Goal: Information Seeking & Learning: Learn about a topic

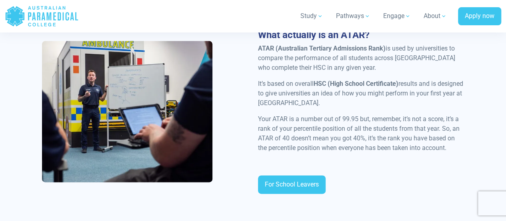
scroll to position [462, 0]
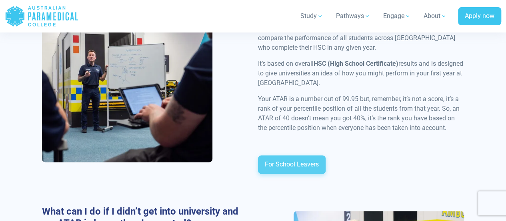
click at [311, 160] on link "For School Leavers" at bounding box center [292, 164] width 68 height 18
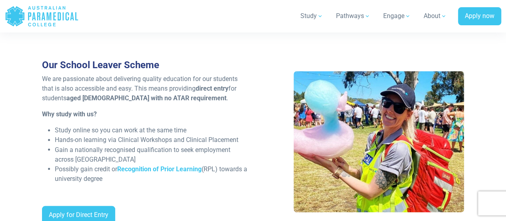
scroll to position [625, 0]
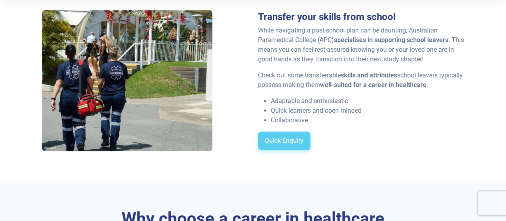
click at [284, 147] on link "Quick Enquiry" at bounding box center [284, 140] width 52 height 18
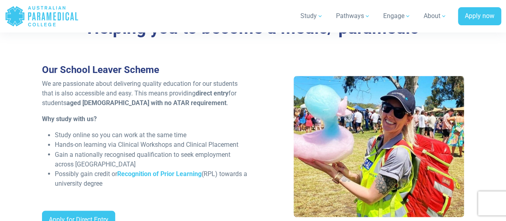
scroll to position [614, 0]
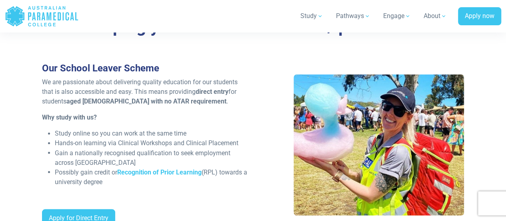
click at [286, 164] on div "Our School Leaver Scheme We are passionate about delivering quality education f…" at bounding box center [253, 147] width 432 height 171
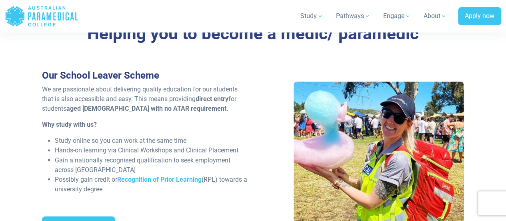
scroll to position [800, 0]
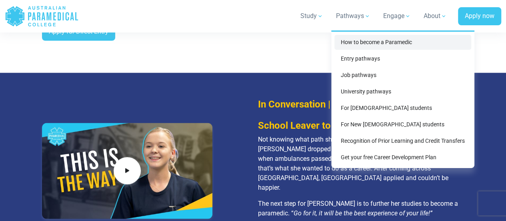
click at [360, 43] on link "How to become a Paramedic" at bounding box center [403, 42] width 137 height 15
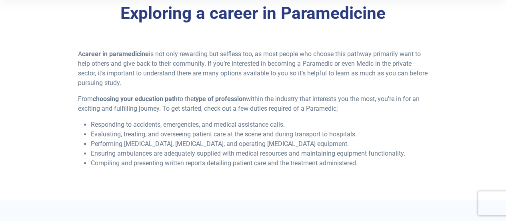
scroll to position [202, 0]
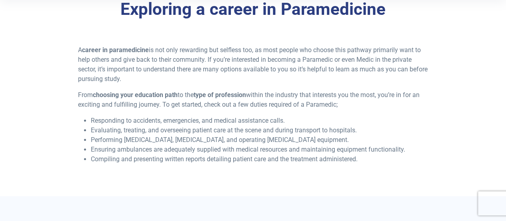
drag, startPoint x: 512, startPoint y: 15, endPoint x: 512, endPoint y: 28, distance: 13.2
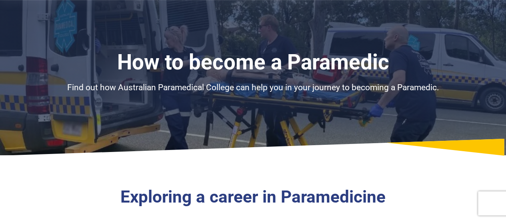
scroll to position [0, 0]
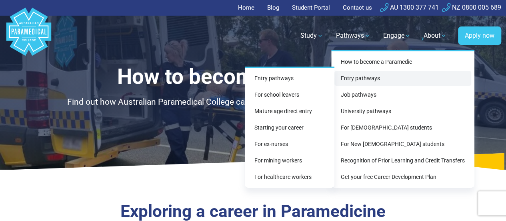
click at [361, 80] on link "Entry pathways" at bounding box center [403, 78] width 137 height 15
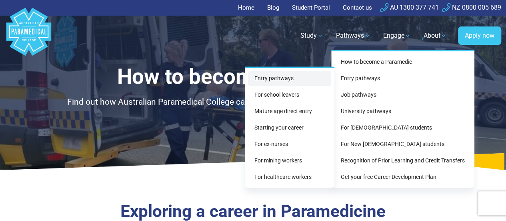
click at [297, 76] on link "Entry pathways" at bounding box center [289, 78] width 83 height 15
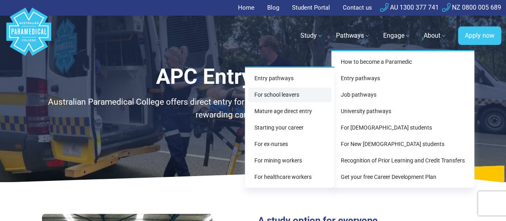
click at [295, 96] on link "For school leavers" at bounding box center [289, 94] width 83 height 15
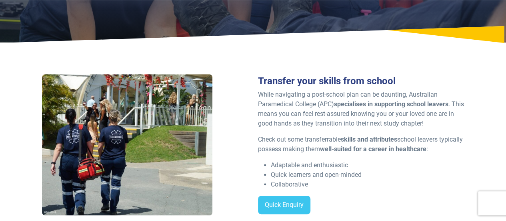
scroll to position [143, 0]
